Goal: Complete application form

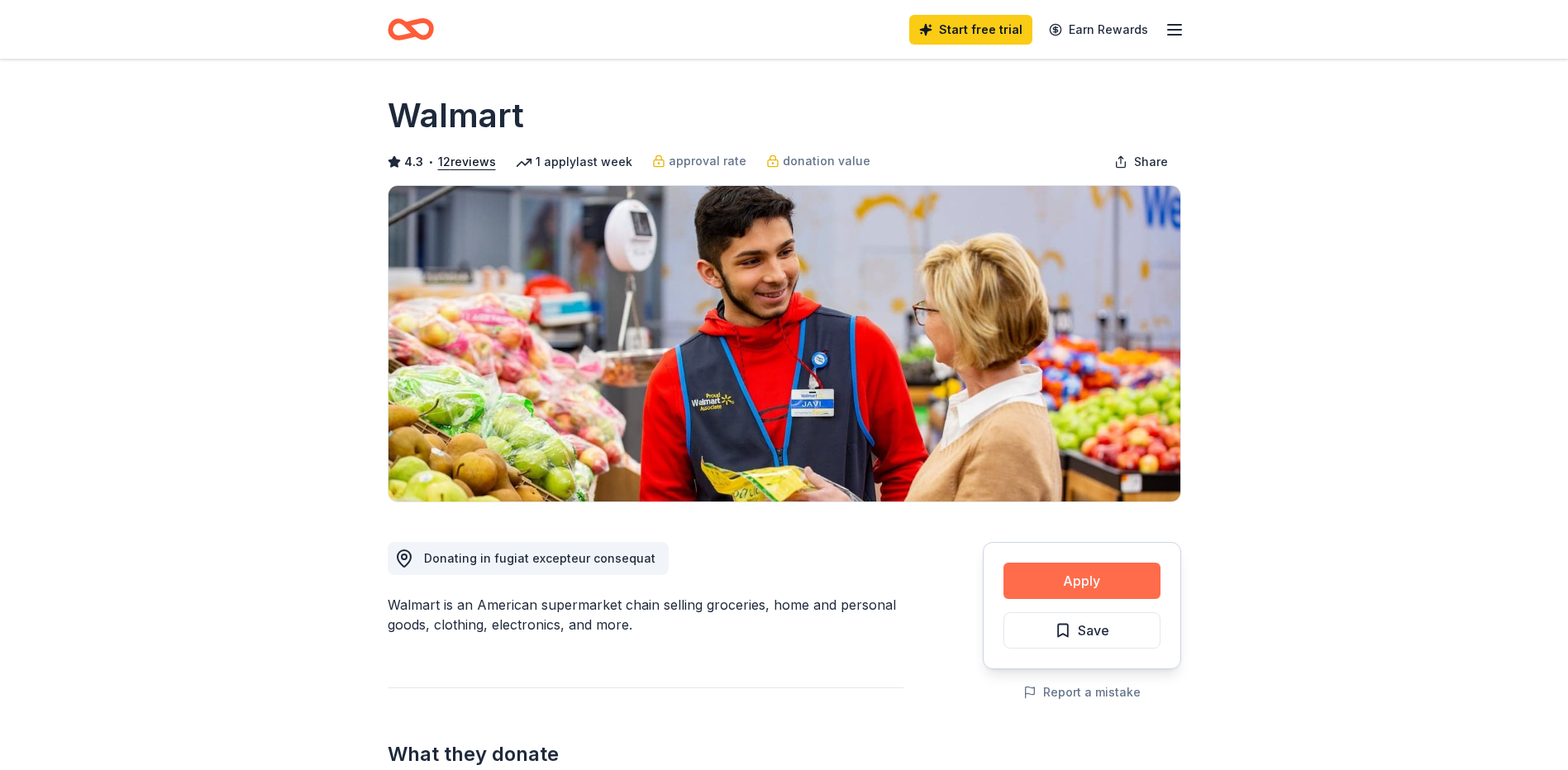
click at [1018, 580] on button "Apply" at bounding box center [1081, 580] width 157 height 36
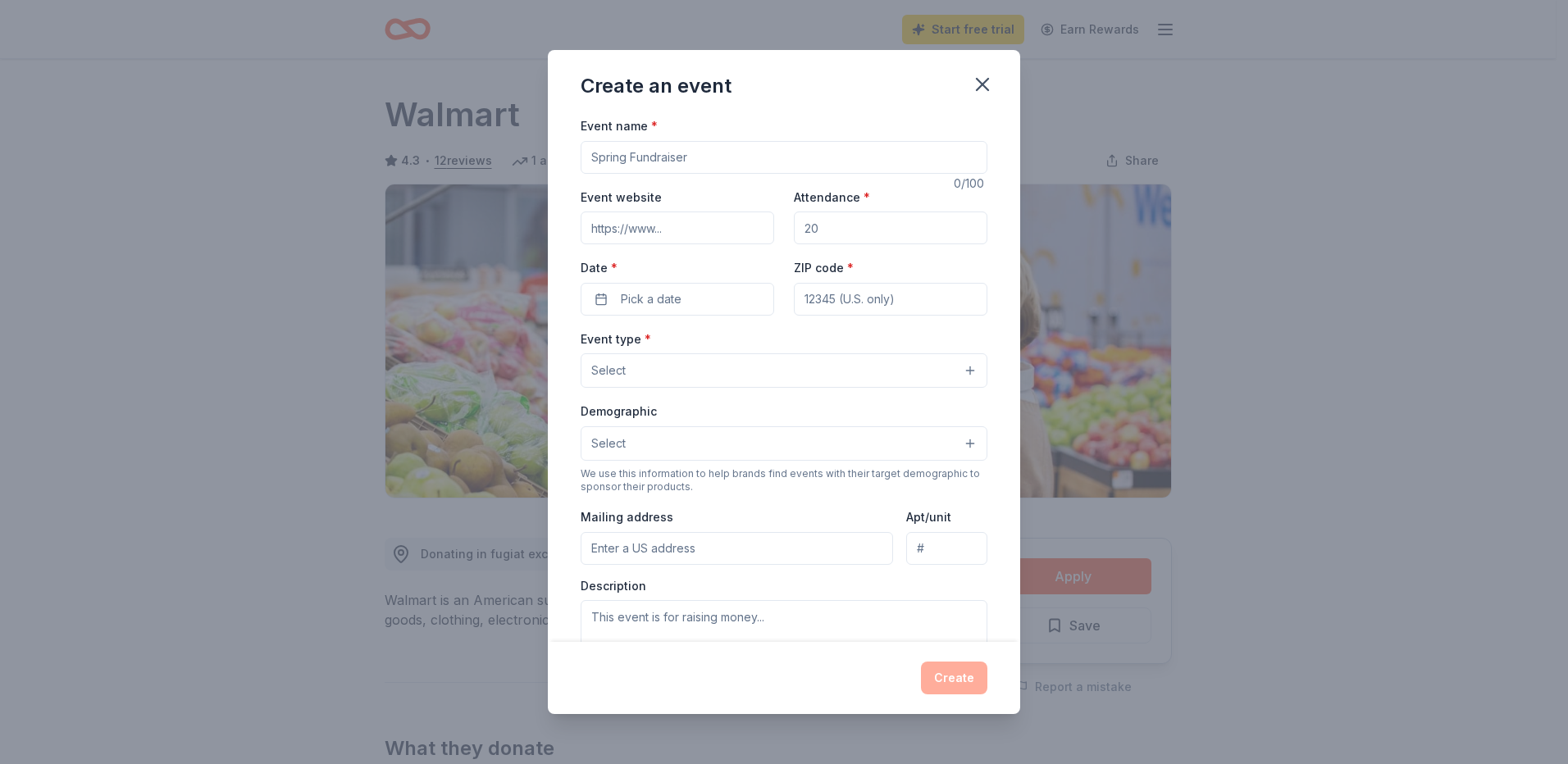
click at [691, 154] on input "Event name *" at bounding box center [784, 157] width 406 height 33
type input "Siver Sage Pro Rodeo"
click at [705, 227] on input "Event website" at bounding box center [677, 228] width 193 height 33
paste input "[URL][DOMAIN_NAME]"
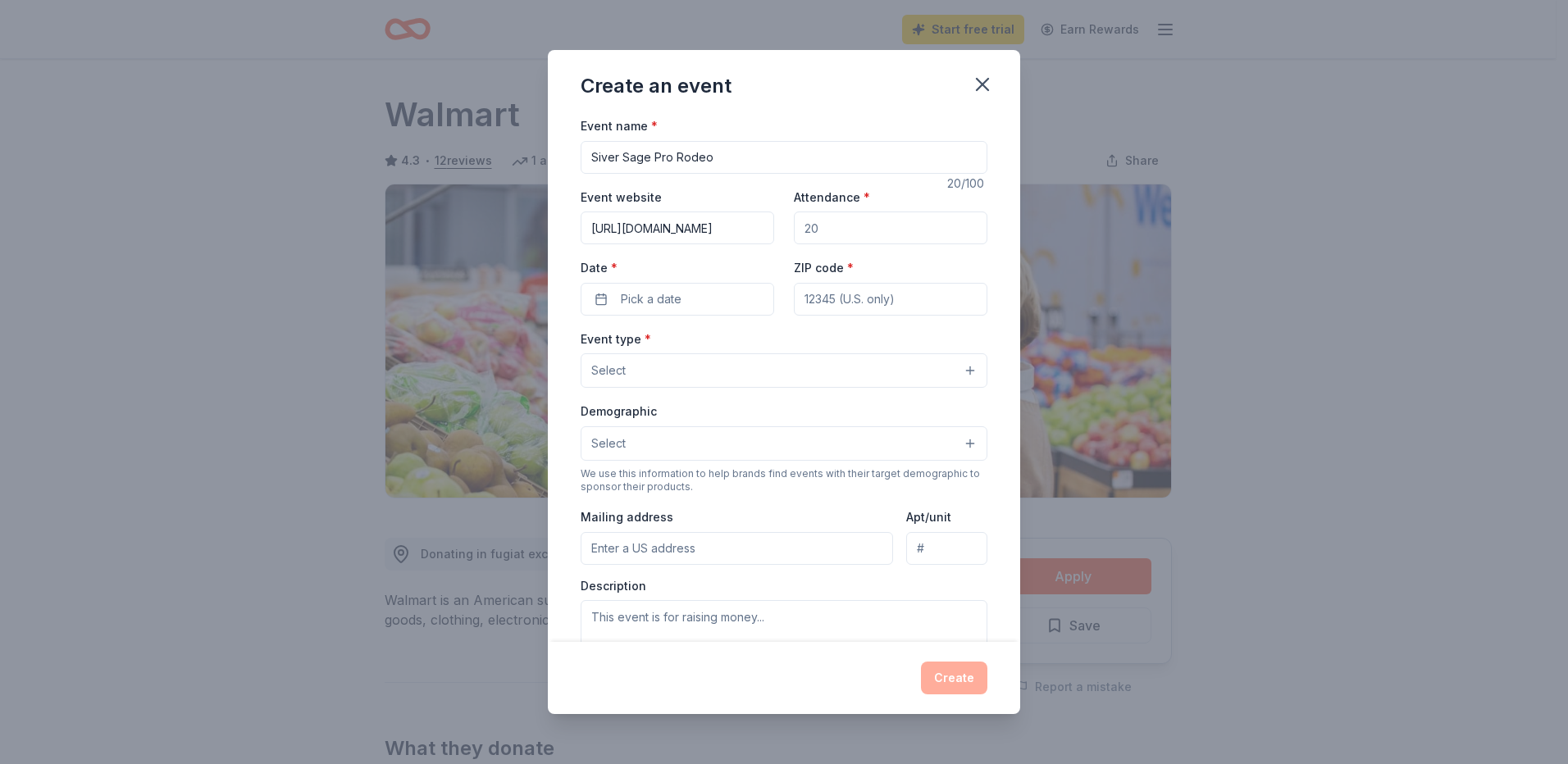
type input "[URL][DOMAIN_NAME]"
drag, startPoint x: 842, startPoint y: 230, endPoint x: 784, endPoint y: 230, distance: 58.0
click at [784, 230] on div "Event website [URL][DOMAIN_NAME] Attendance * Date * Pick a date ZIP code *" at bounding box center [784, 251] width 406 height 129
type input "2500"
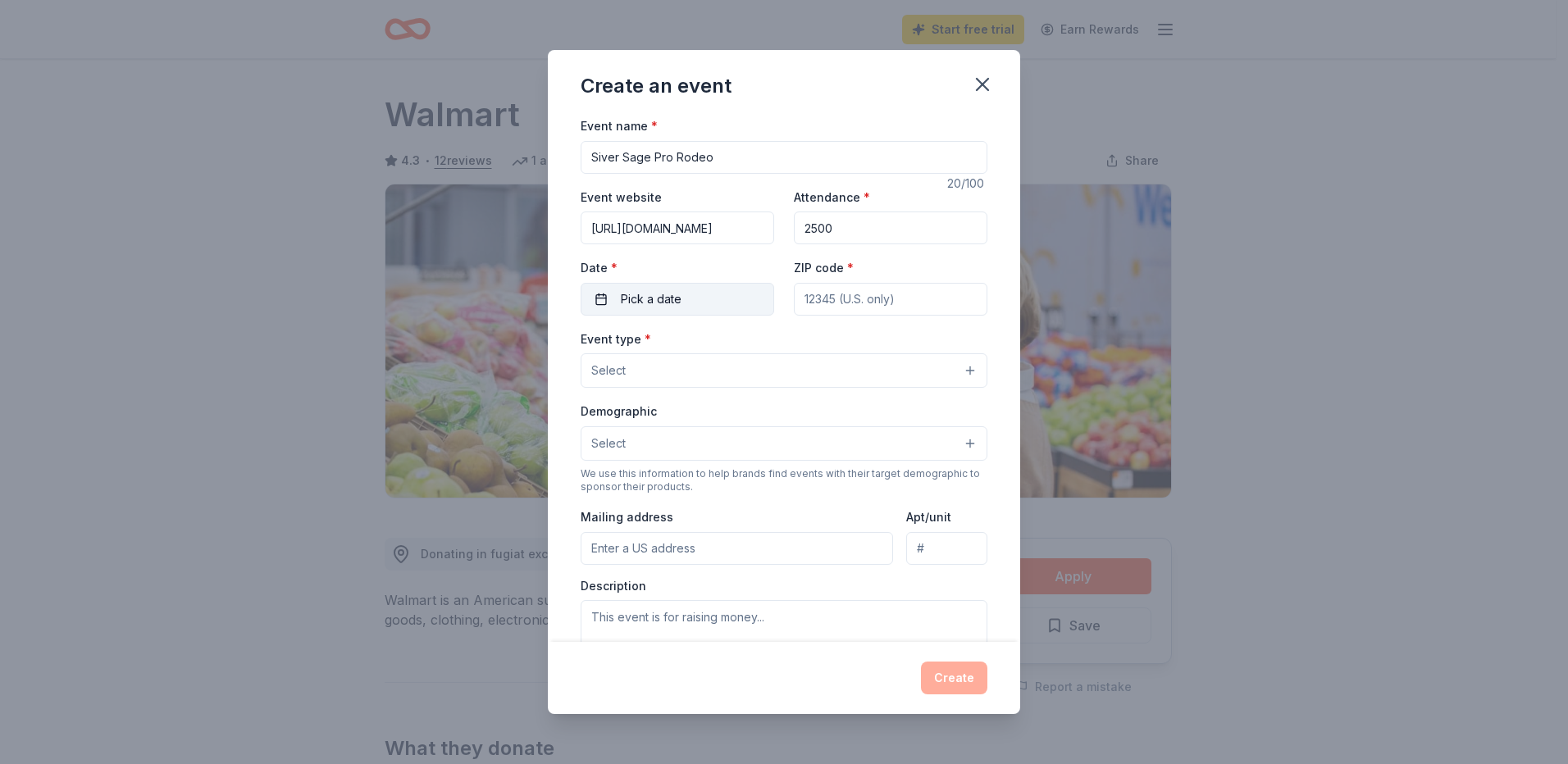
click at [704, 293] on button "Pick a date" at bounding box center [677, 300] width 193 height 33
click at [763, 346] on button "Go to next month" at bounding box center [762, 342] width 23 height 23
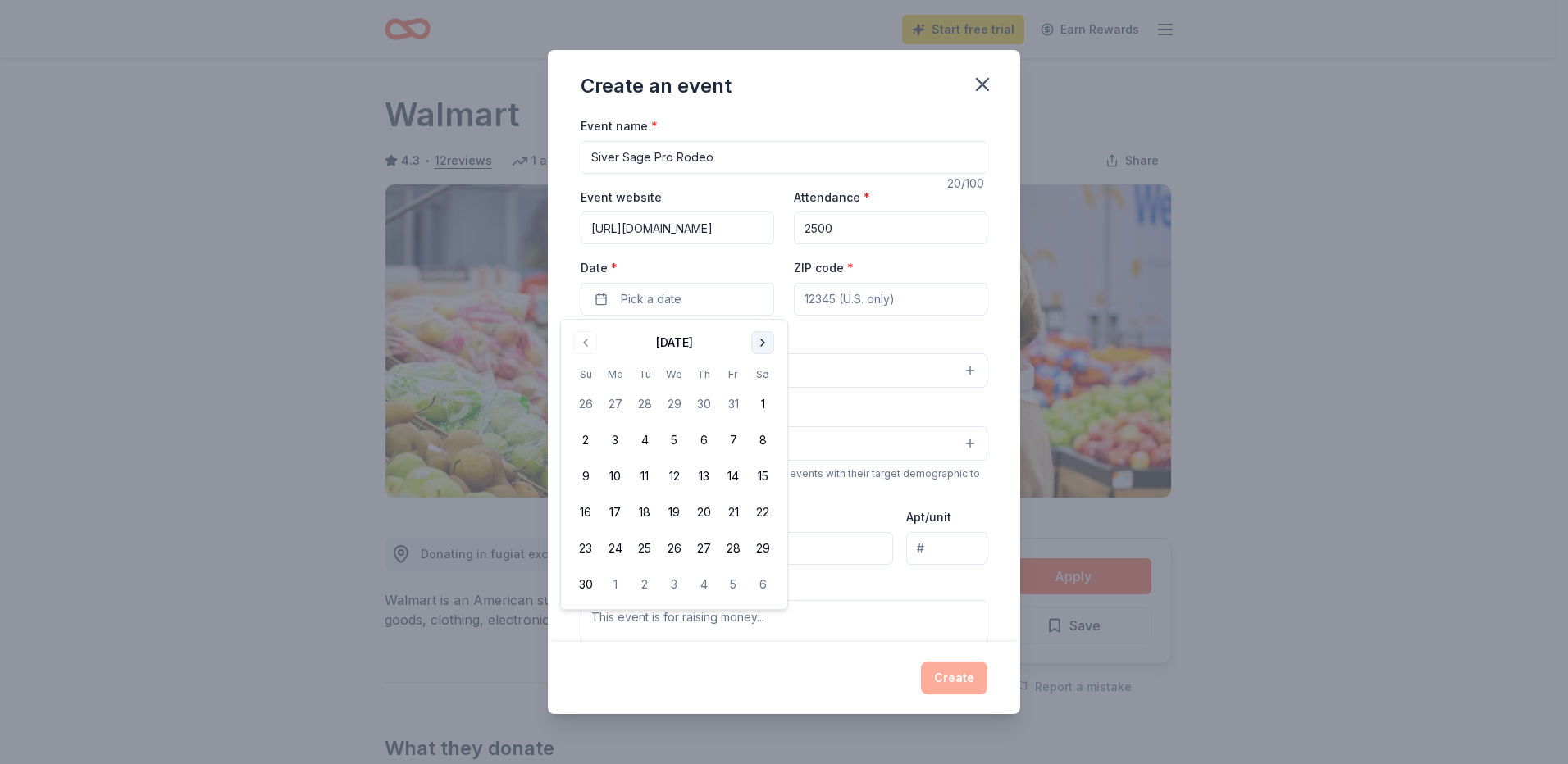
click at [762, 346] on button "Go to next month" at bounding box center [762, 342] width 23 height 23
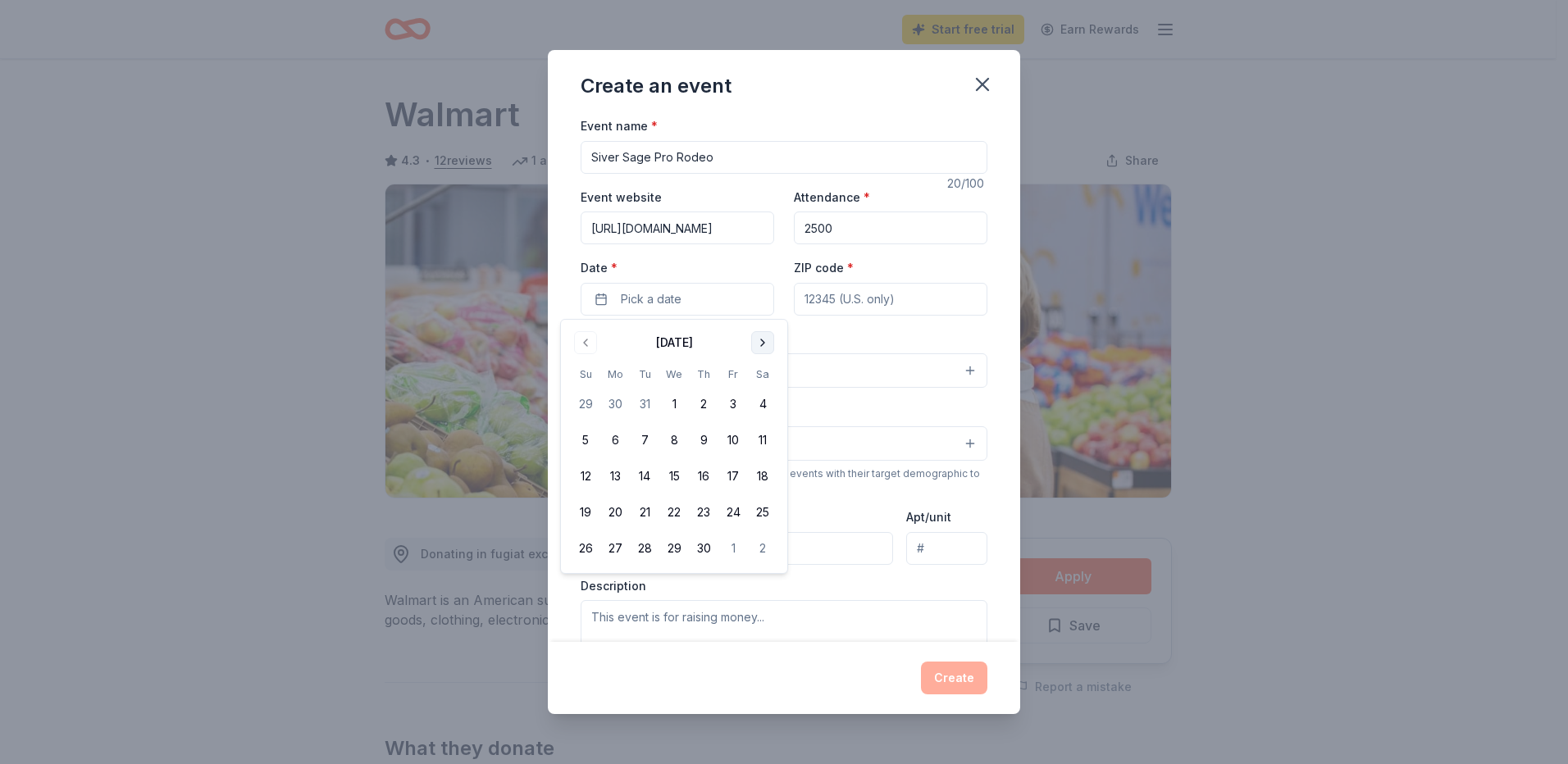
click at [762, 346] on button "Go to next month" at bounding box center [762, 342] width 23 height 23
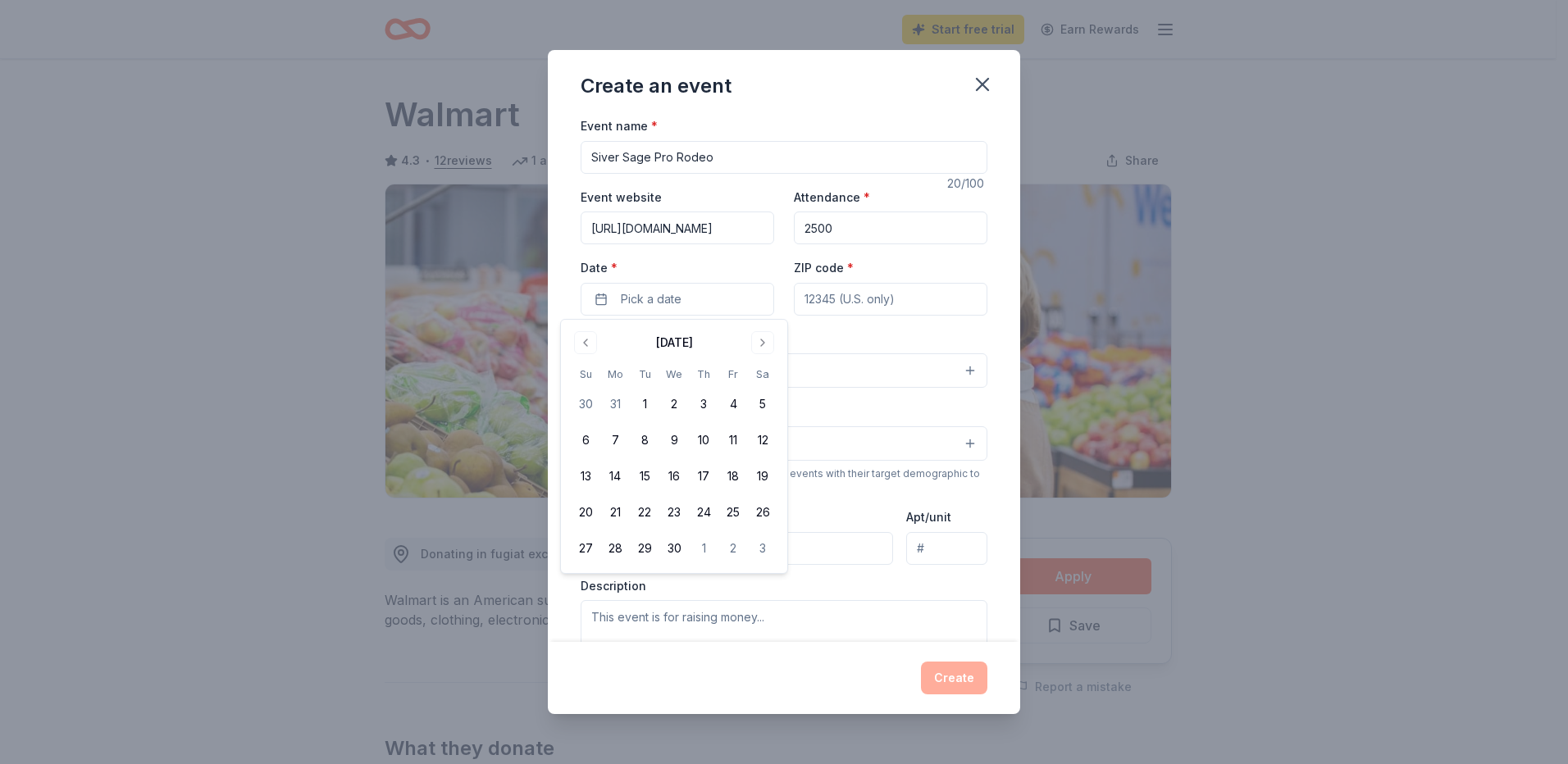
drag, startPoint x: 588, startPoint y: 334, endPoint x: 603, endPoint y: 358, distance: 28.3
click at [587, 334] on button "Go to previous month" at bounding box center [585, 342] width 23 height 23
click at [756, 442] on button "8" at bounding box center [762, 440] width 29 height 29
click at [828, 297] on input "ZIP code *" at bounding box center [890, 300] width 193 height 33
type input "56524"
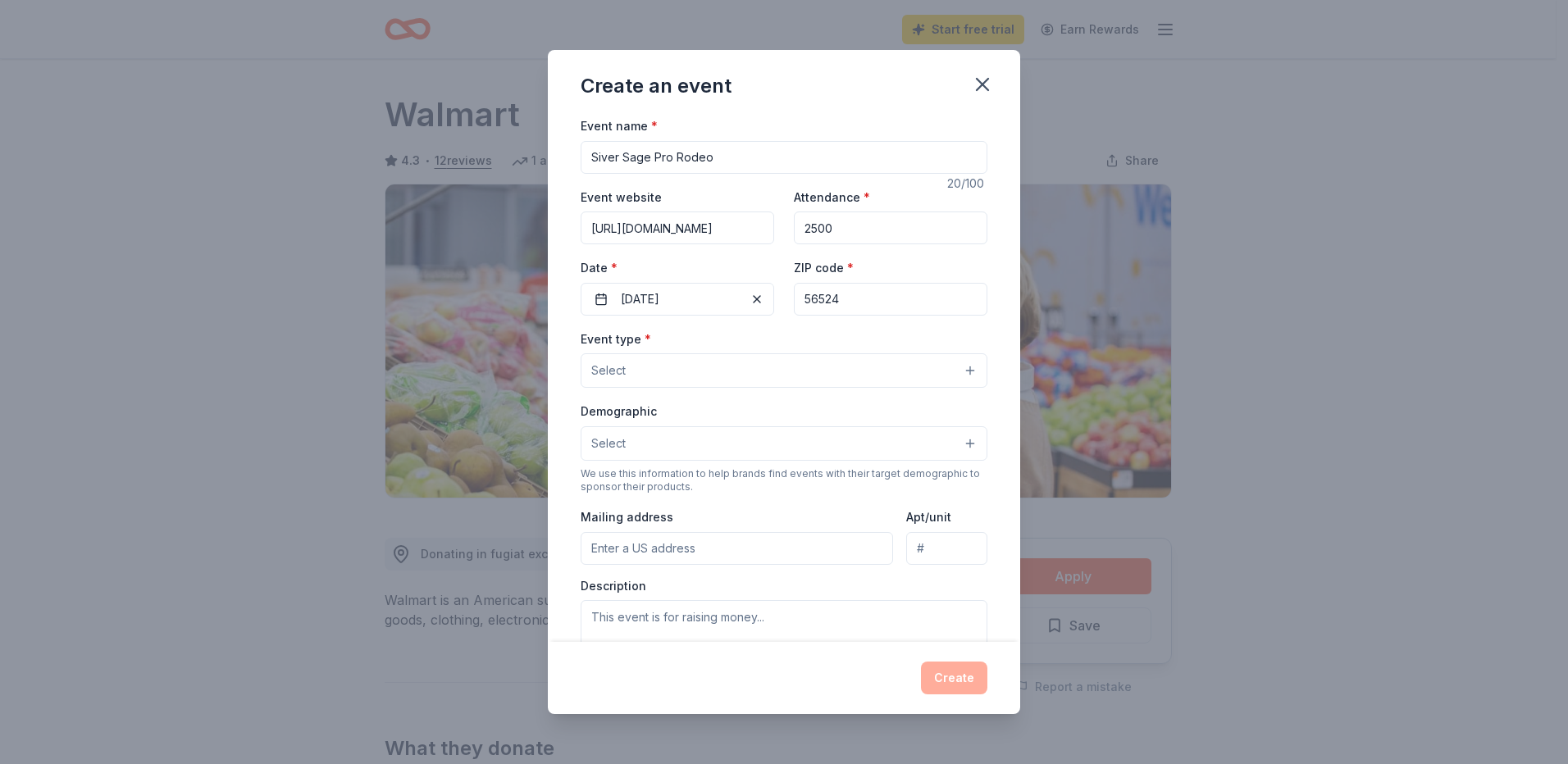
click at [768, 321] on div "Event name * Siver Sage Pro Rodeo 20 /100 Event website [URL][DOMAIN_NAME] Atte…" at bounding box center [784, 495] width 406 height 758
click at [697, 364] on button "Select" at bounding box center [784, 370] width 406 height 34
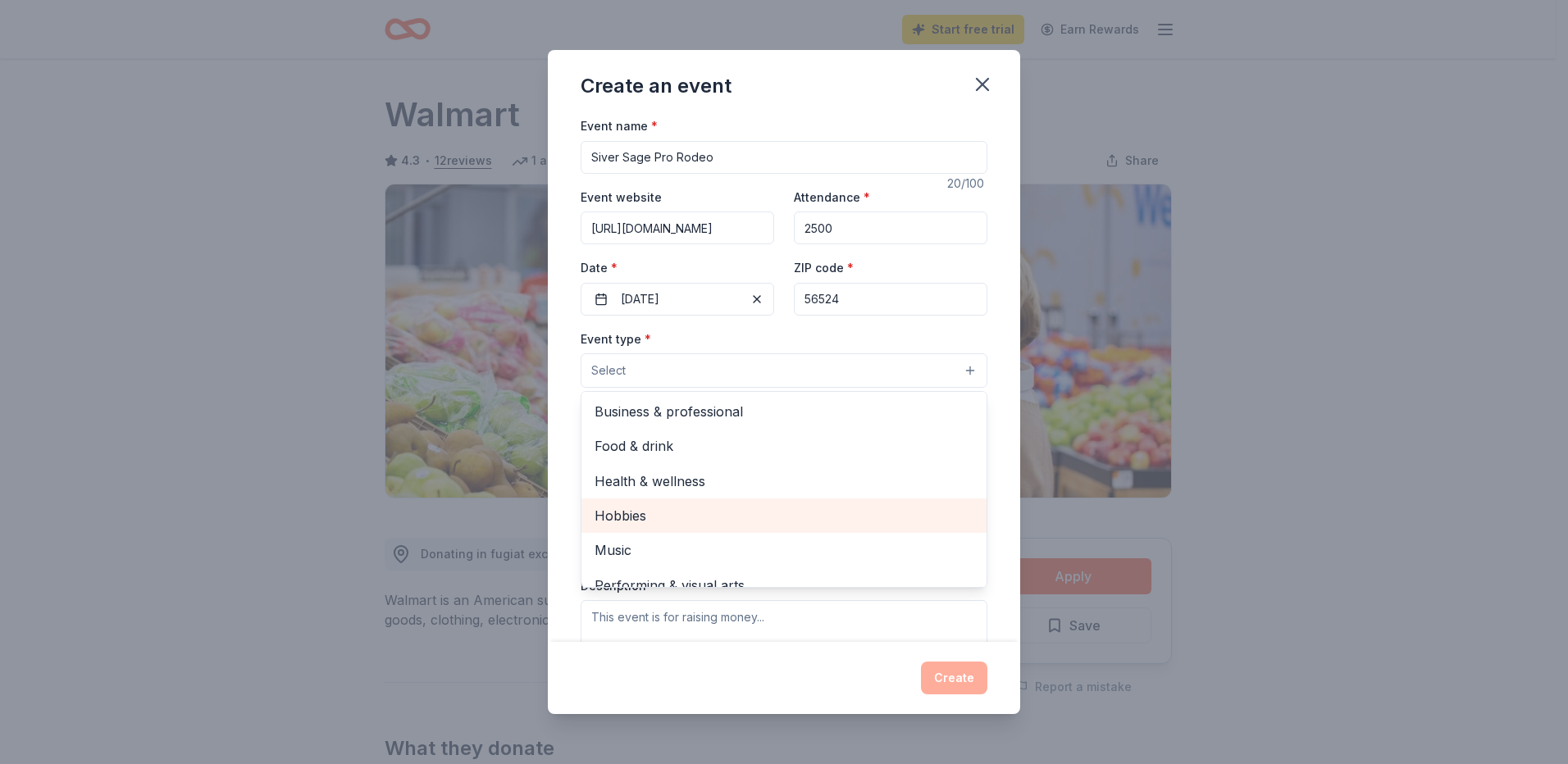
scroll to position [55, 0]
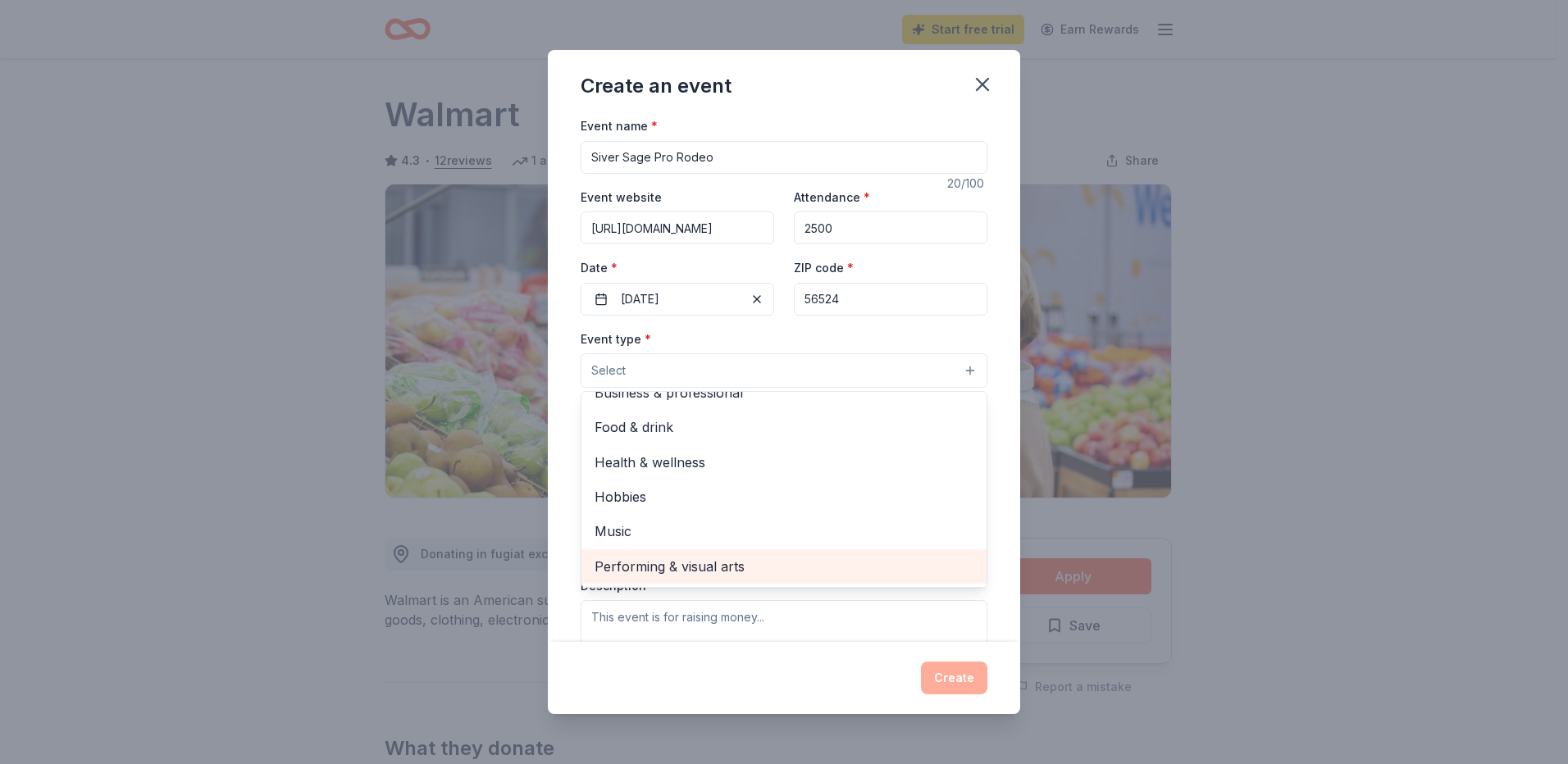
click at [769, 564] on span "Performing & visual arts" at bounding box center [784, 566] width 379 height 21
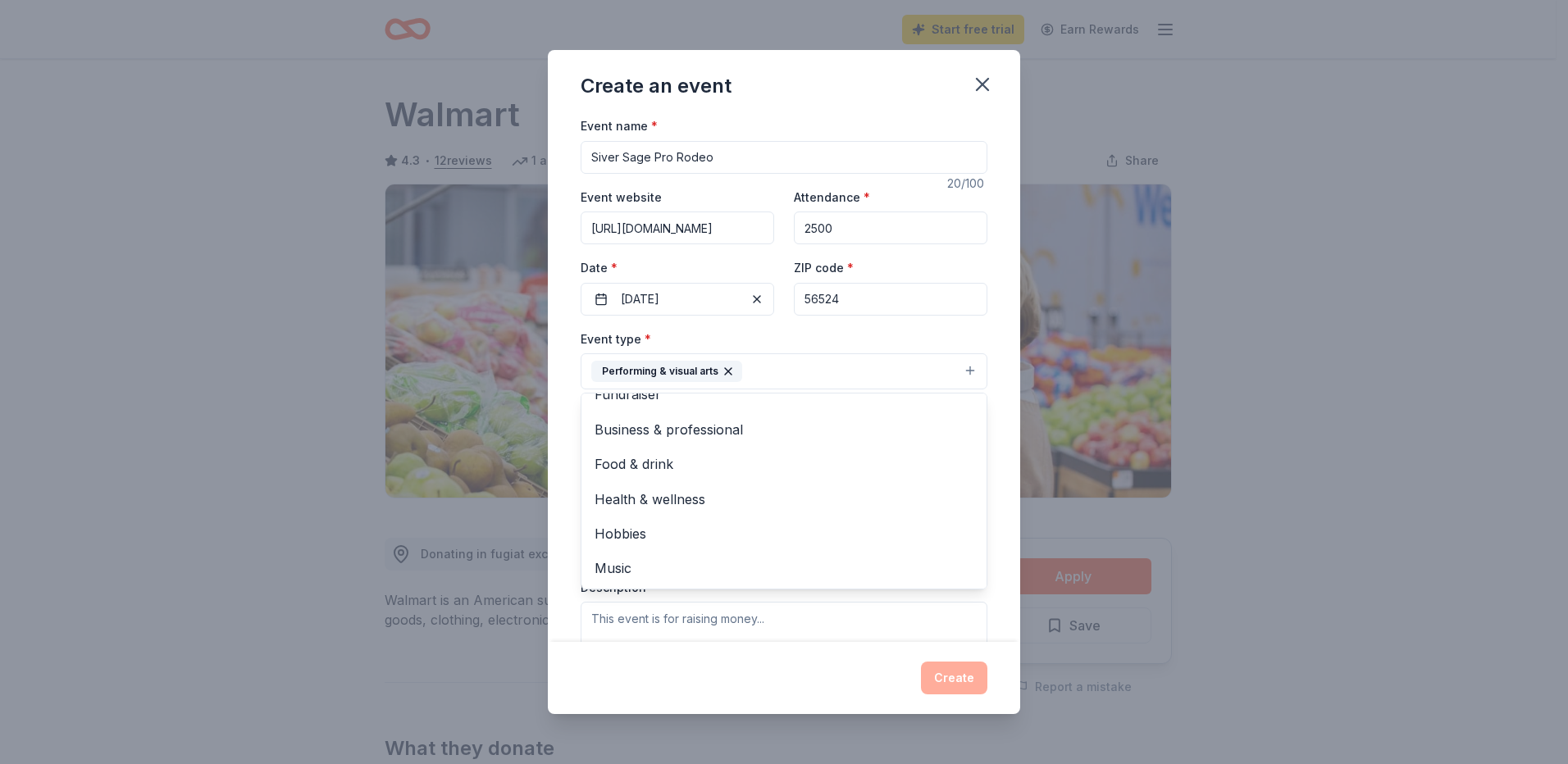
click at [982, 434] on div "Event name * Siver Sage Pro Rodeo 20 /100 Event website [URL][DOMAIN_NAME] Atte…" at bounding box center [784, 379] width 473 height 526
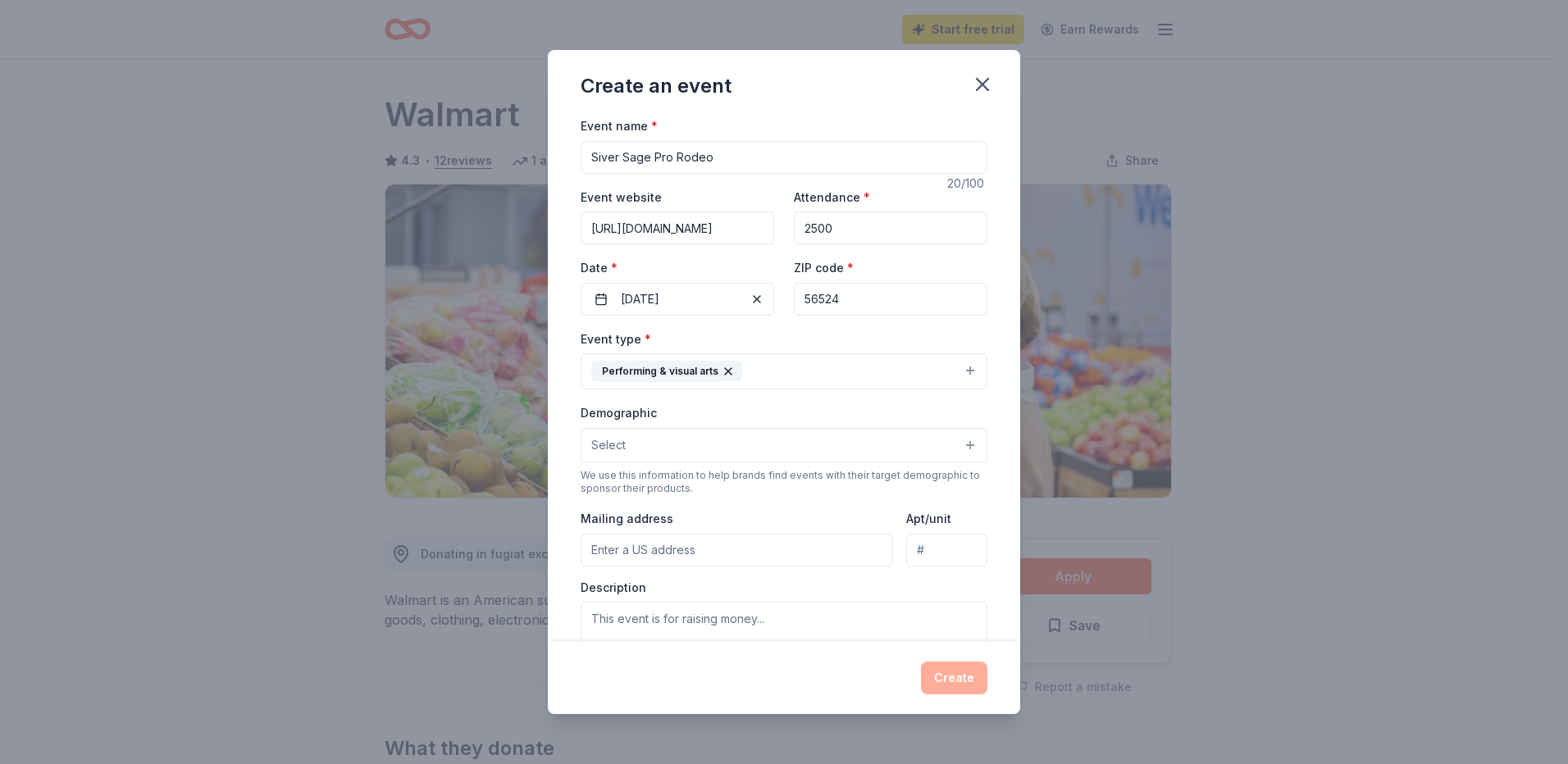
click at [757, 439] on button "Select" at bounding box center [784, 444] width 406 height 34
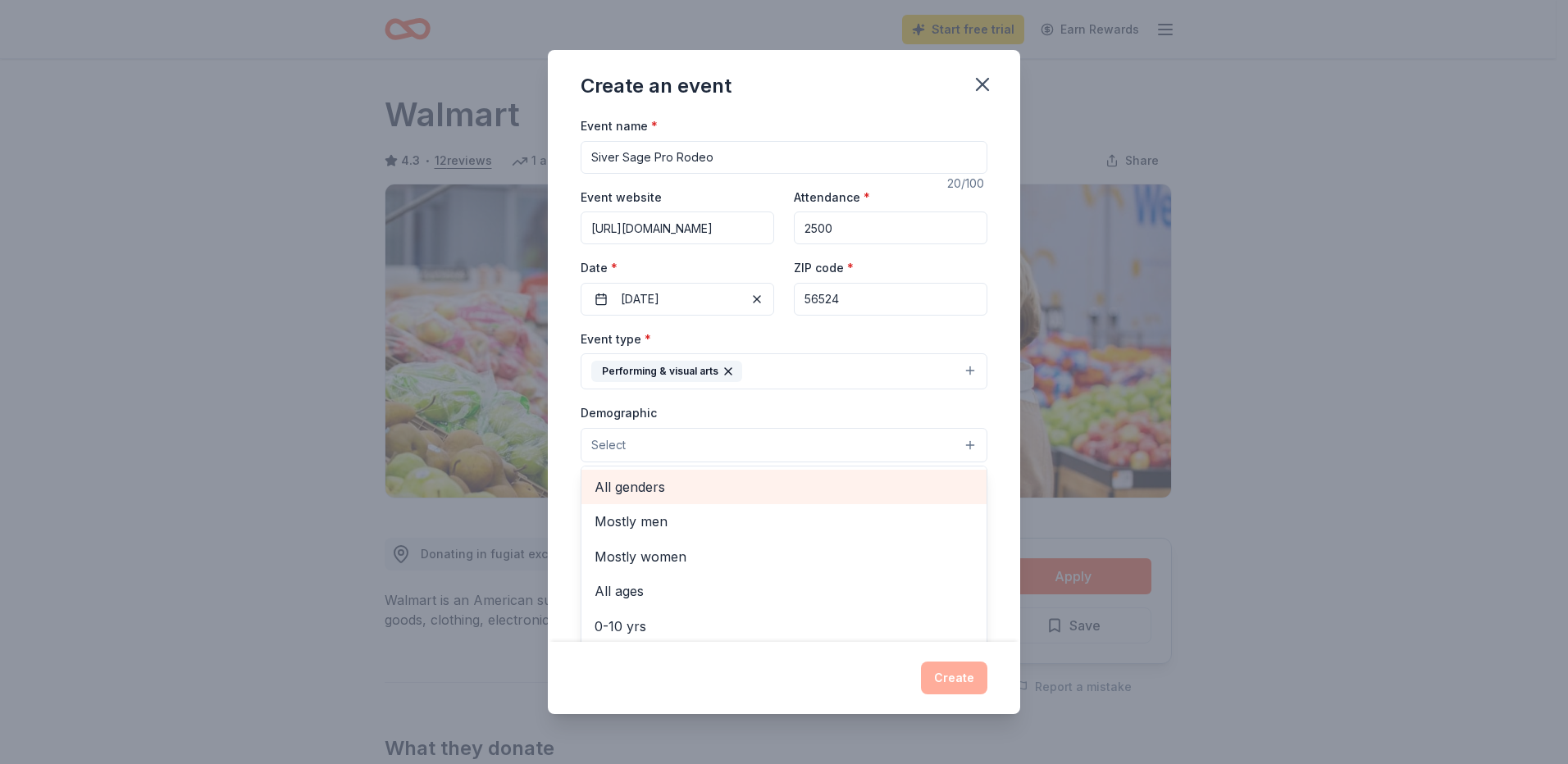
click at [687, 484] on span "All genders" at bounding box center [784, 486] width 379 height 21
click at [990, 437] on div "Event name * [PERSON_NAME] Pro Rodeo 20 /100 Event website [URL][DOMAIN_NAME] A…" at bounding box center [784, 379] width 473 height 526
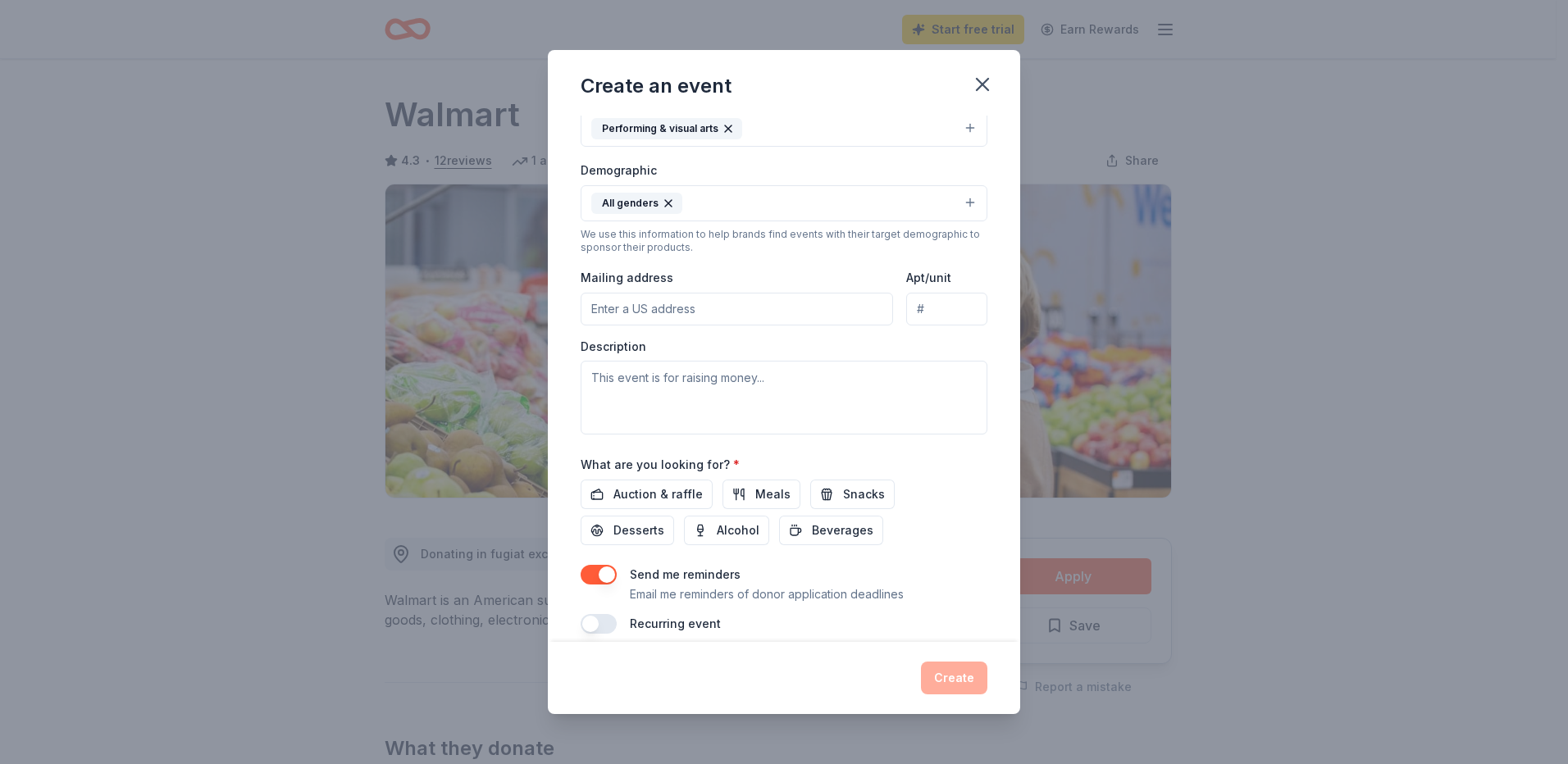
scroll to position [261, 0]
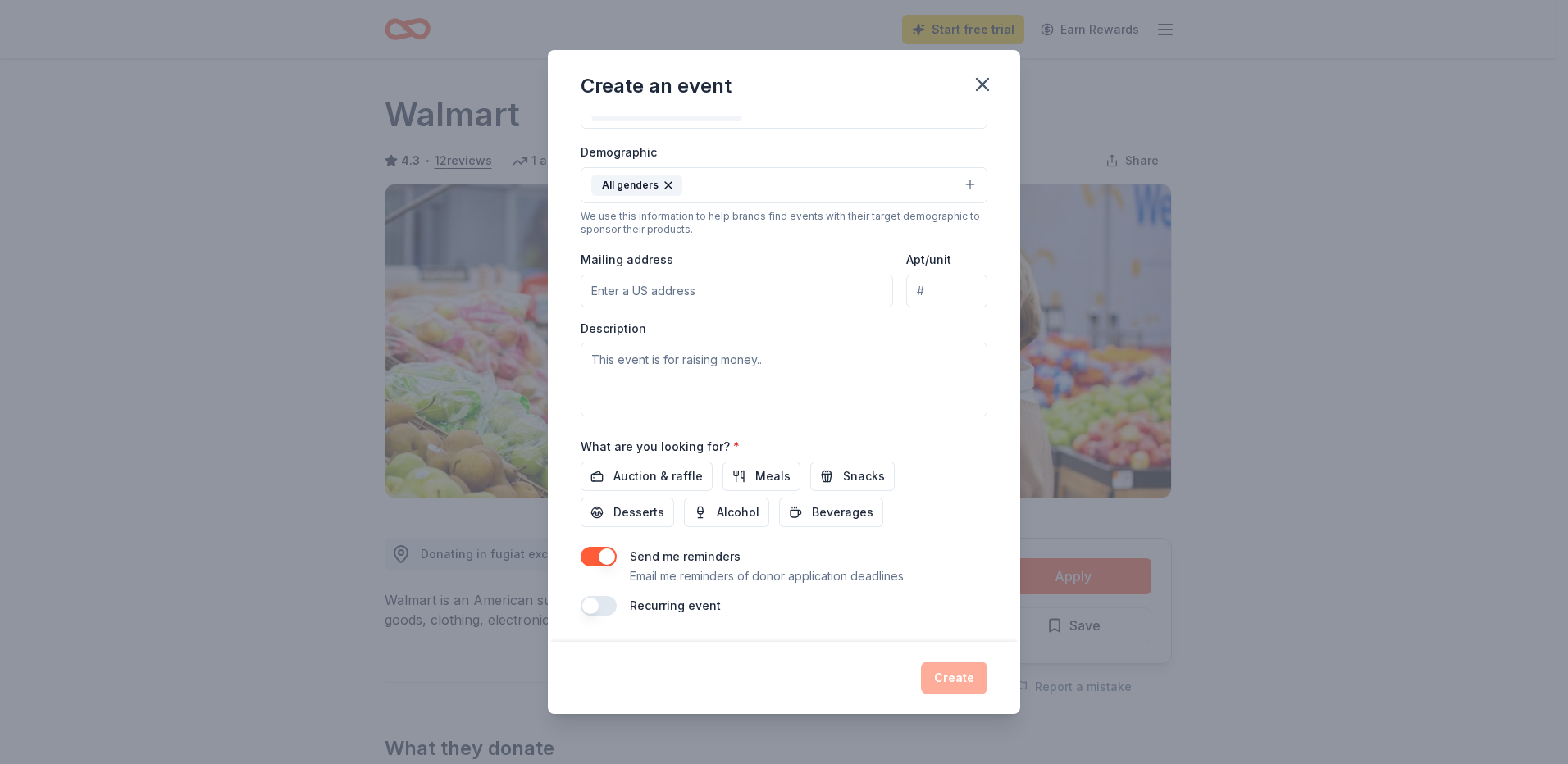
click at [633, 289] on input "Mailing address" at bounding box center [737, 291] width 313 height 33
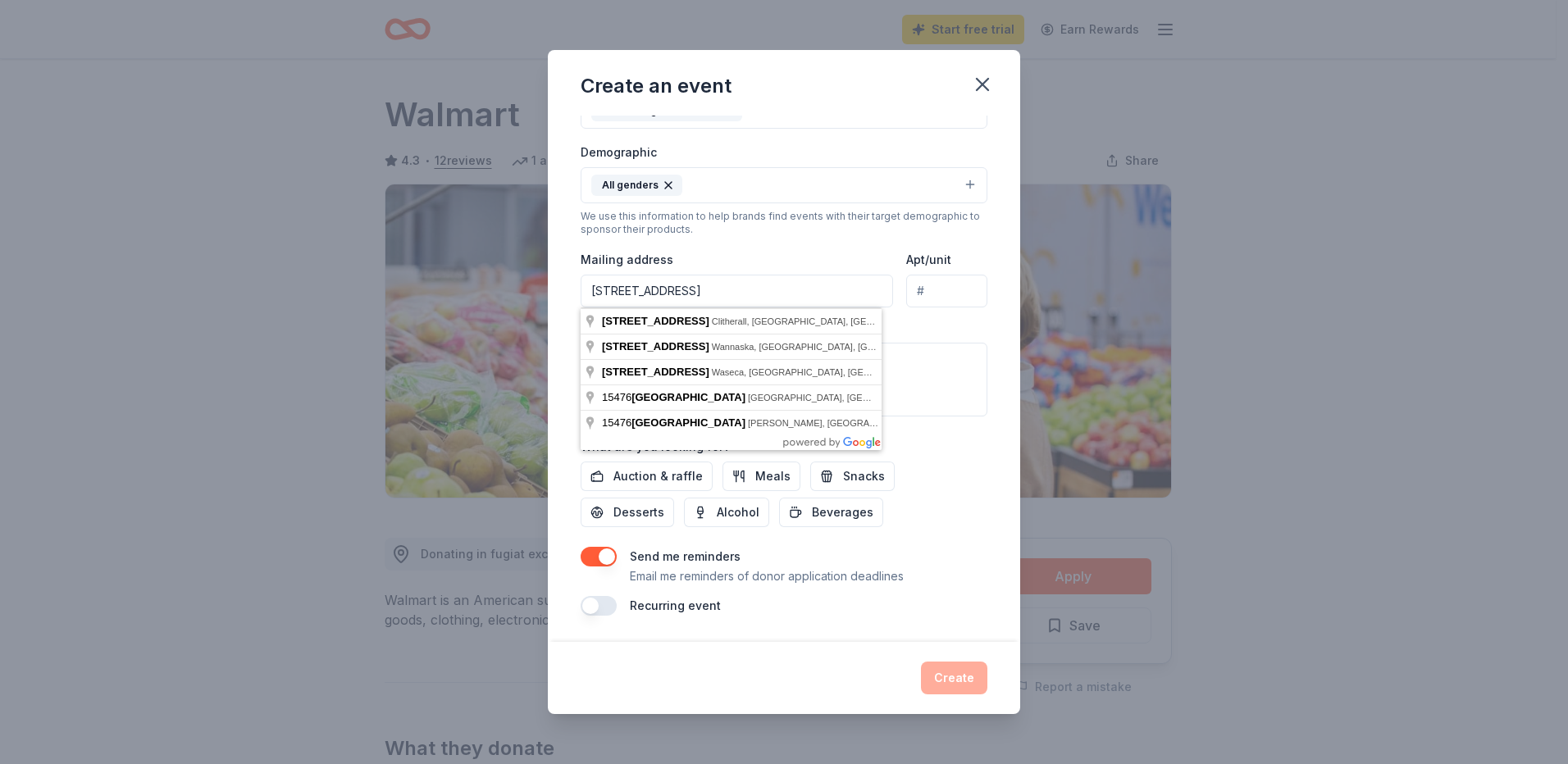
click at [772, 257] on div "Mailing address [STREET_ADDRESS]" at bounding box center [737, 278] width 313 height 58
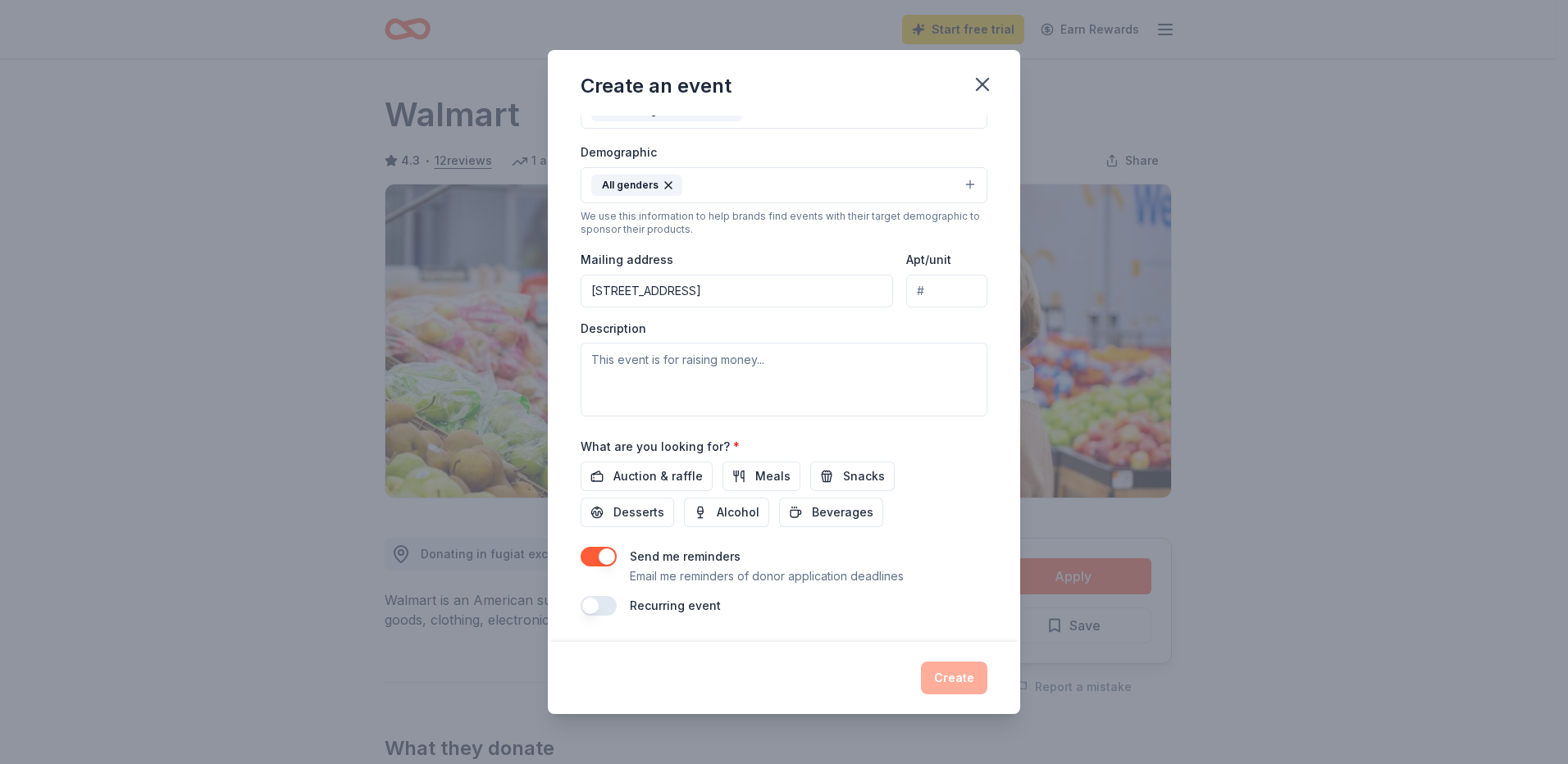
click at [730, 290] on input "[STREET_ADDRESS]" at bounding box center [737, 291] width 313 height 33
type input "[STREET_ADDRESS]"
paste textarea "Our mission is to strengthen our small-town community through rodeo events that…"
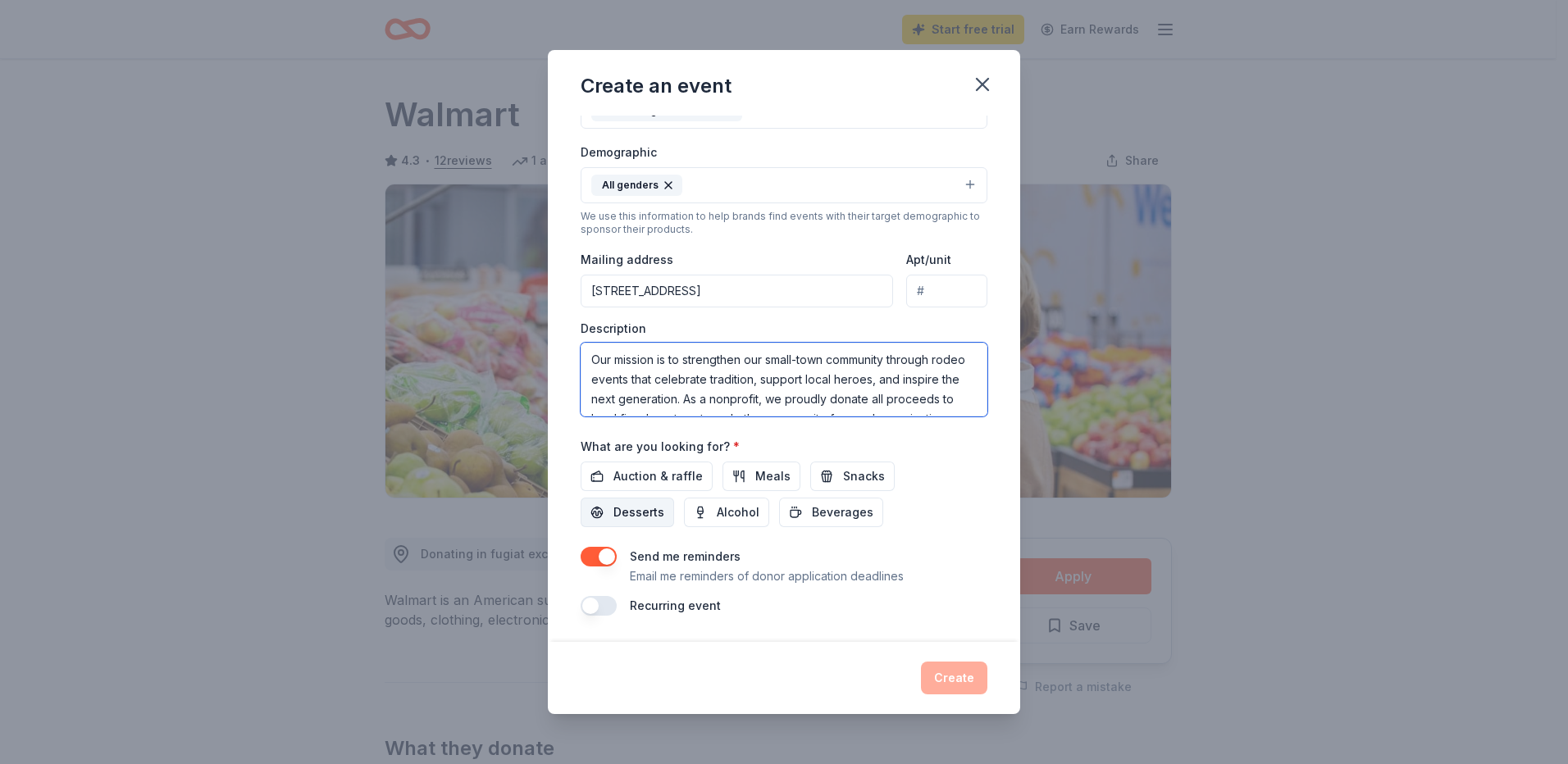
scroll to position [89, 0]
type textarea "Our mission is to strengthen our small-town community through rodeo events that…"
click at [596, 611] on button "button" at bounding box center [598, 605] width 36 height 19
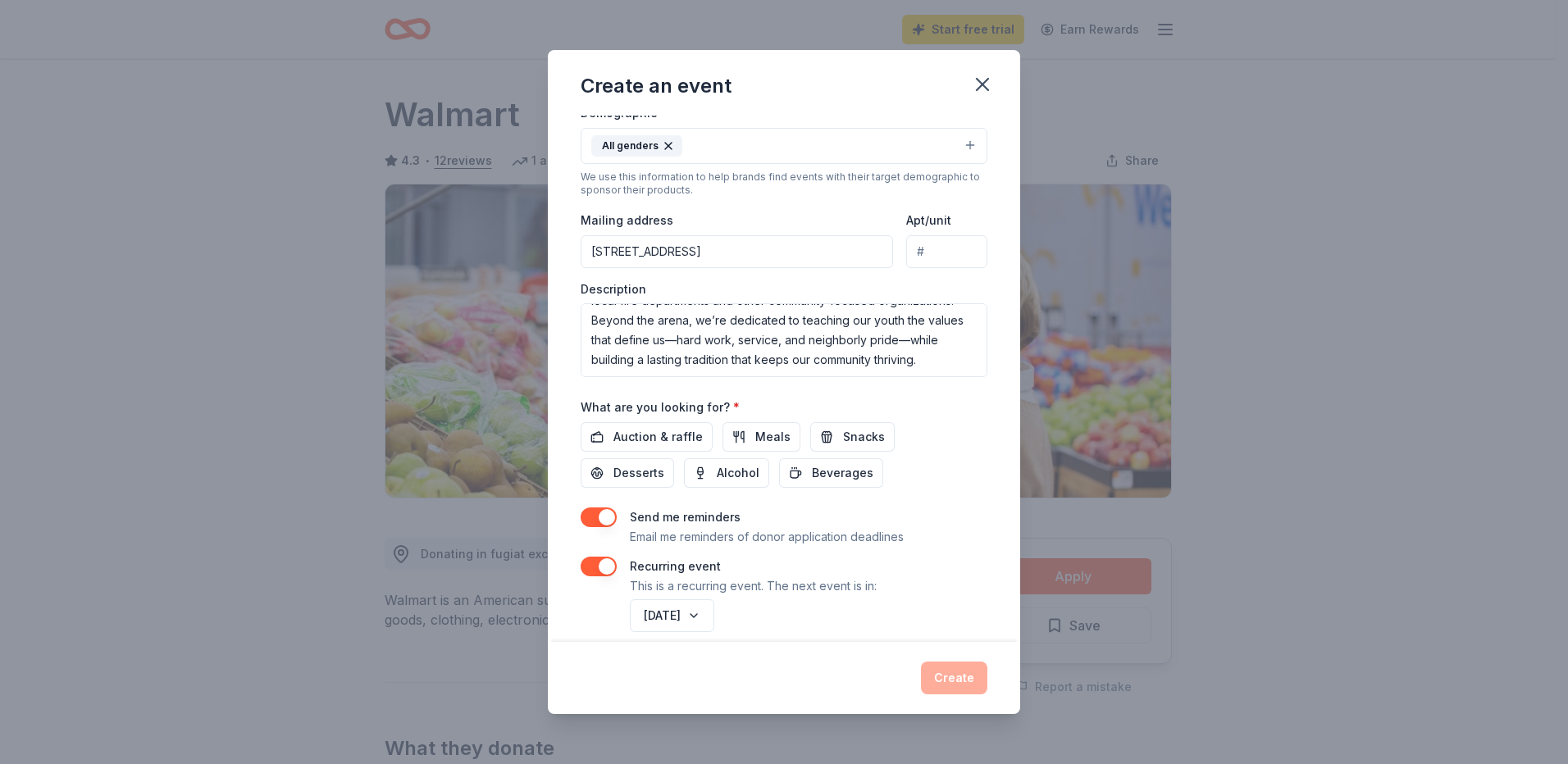
scroll to position [320, 0]
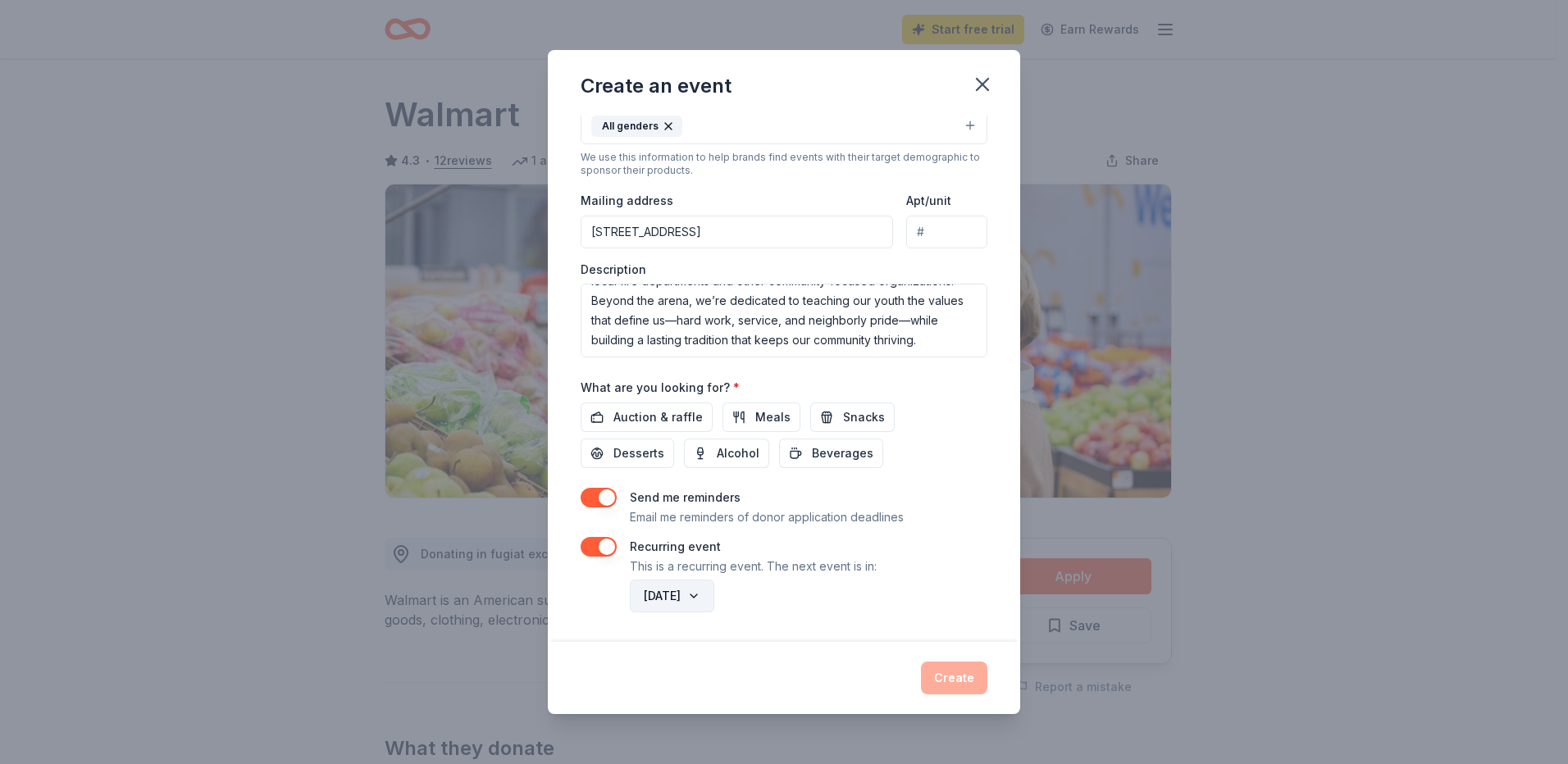
click at [715, 599] on button "[DATE]" at bounding box center [672, 596] width 85 height 33
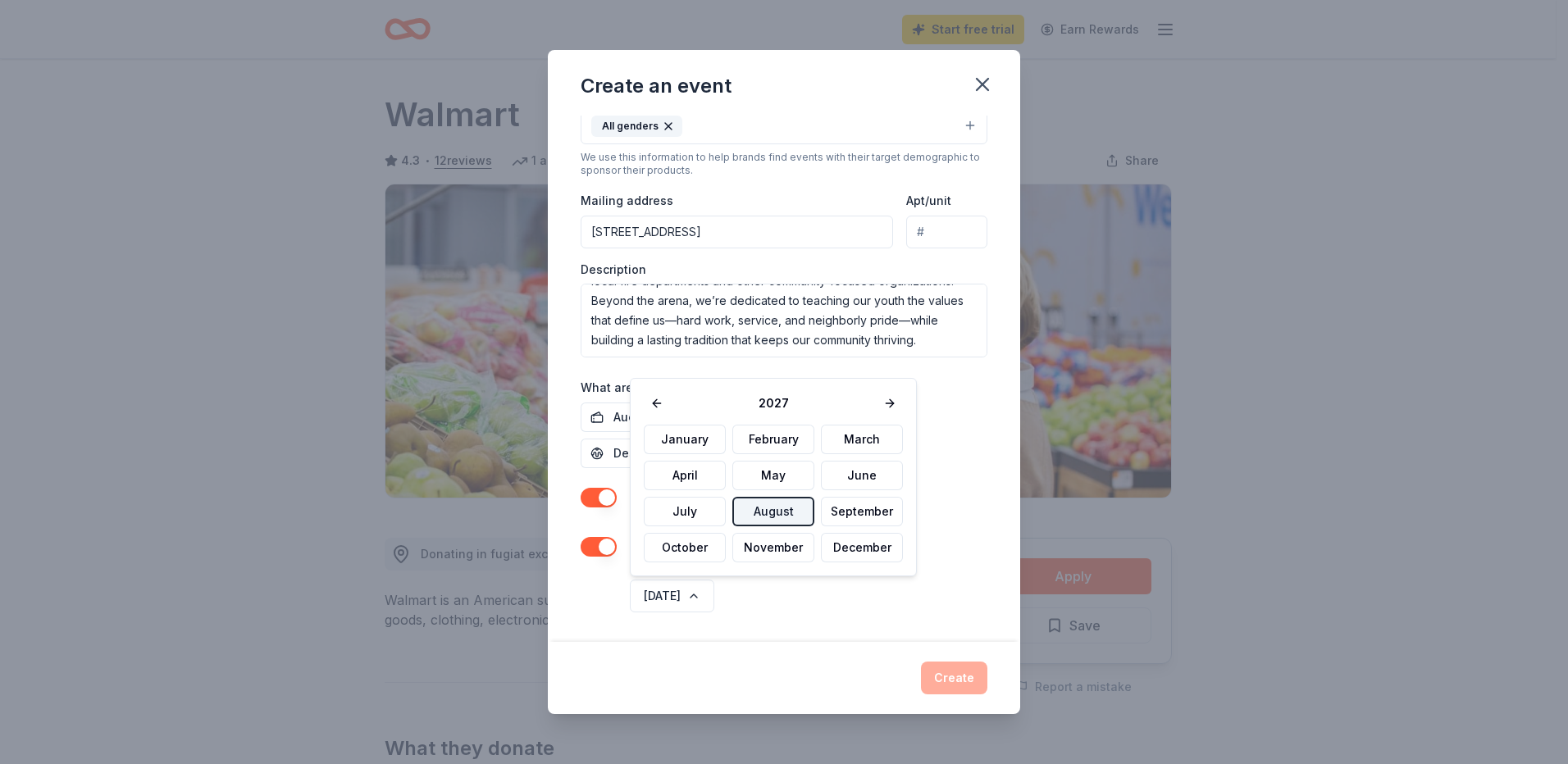
click at [778, 510] on button "August" at bounding box center [773, 511] width 82 height 29
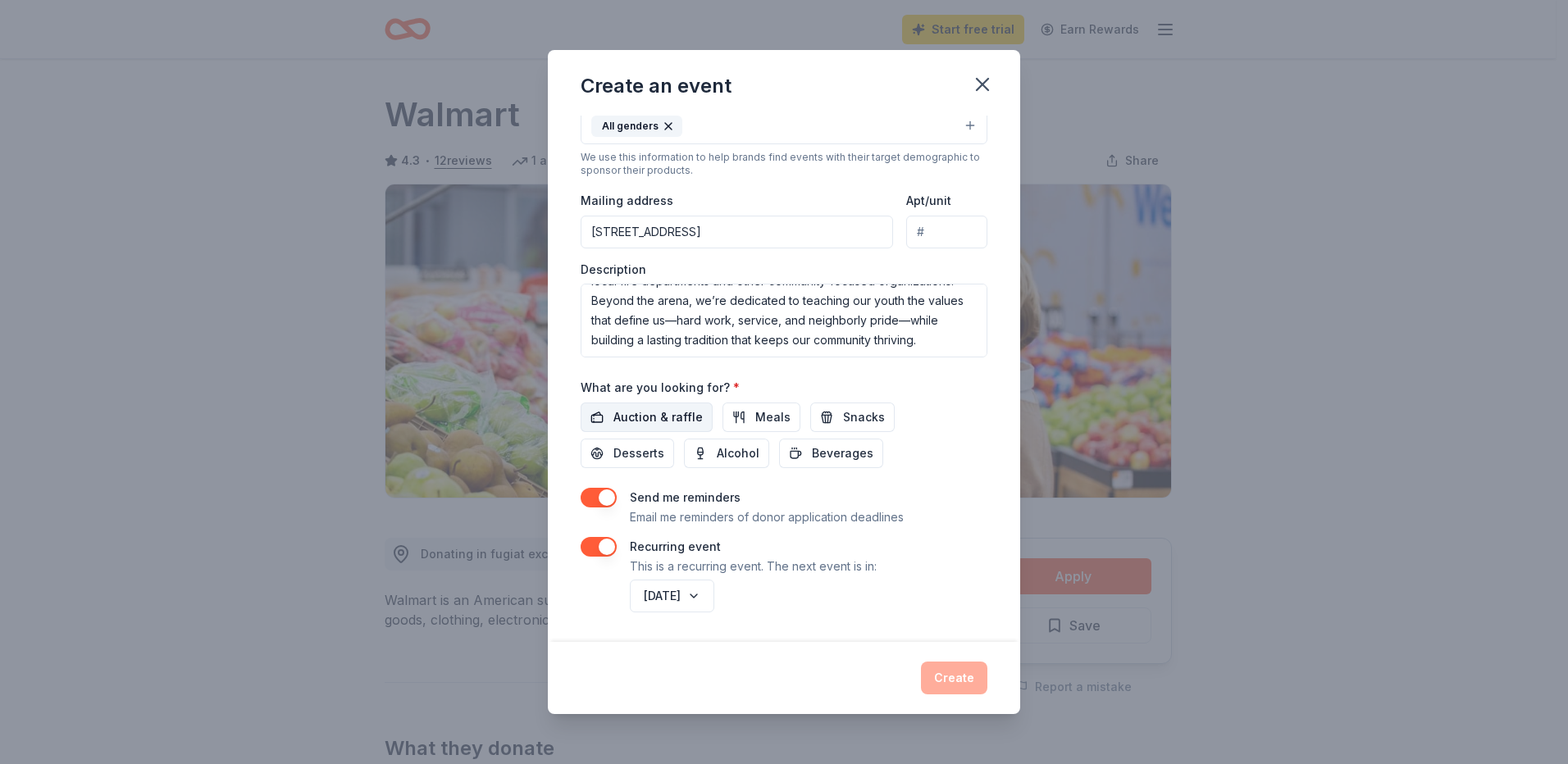
click at [635, 413] on span "Auction & raffle" at bounding box center [658, 416] width 89 height 19
click at [954, 667] on button "Create" at bounding box center [954, 678] width 66 height 33
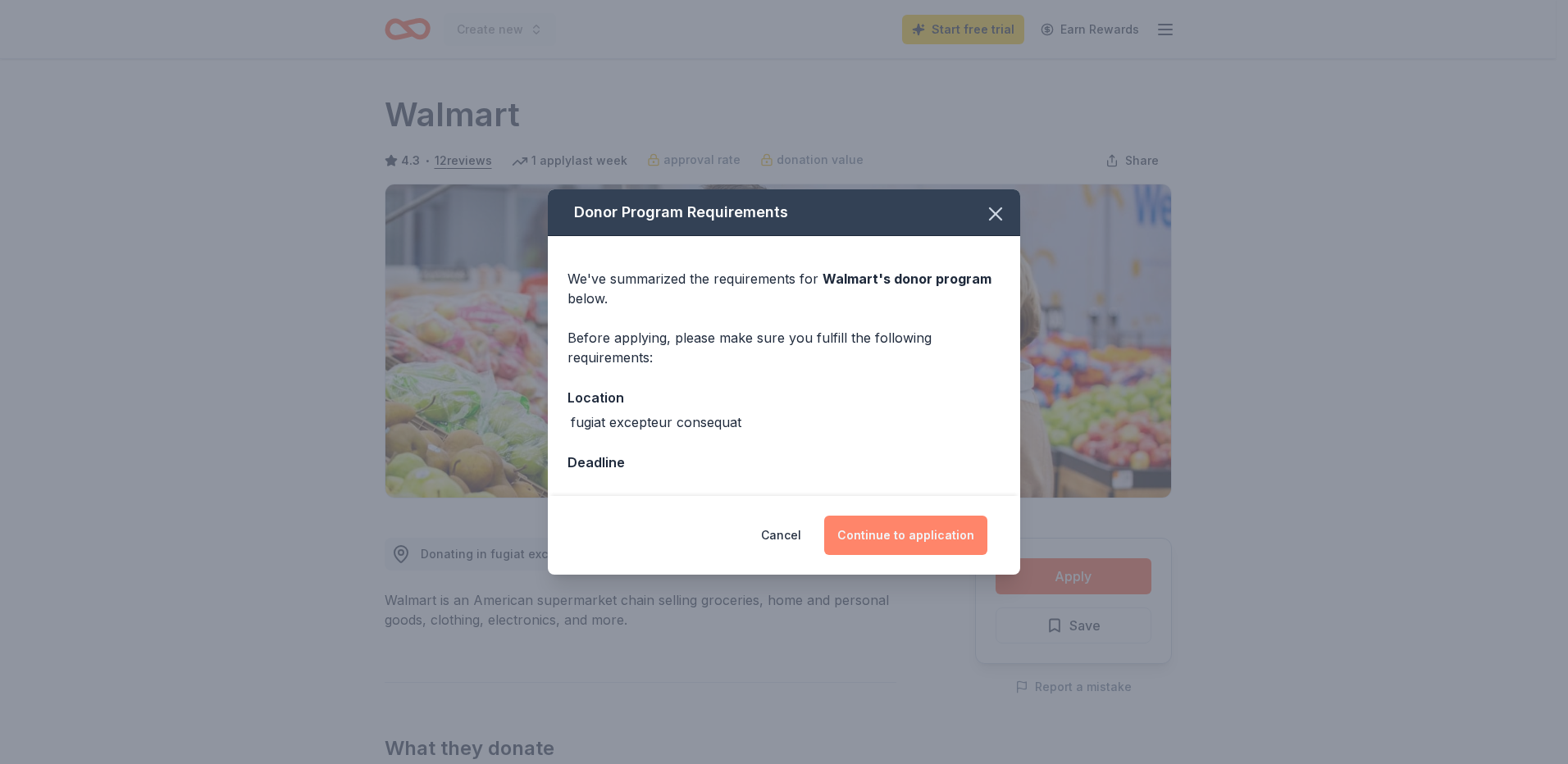
click at [908, 542] on button "Continue to application" at bounding box center [905, 535] width 163 height 40
